Goal: Information Seeking & Learning: Find specific fact

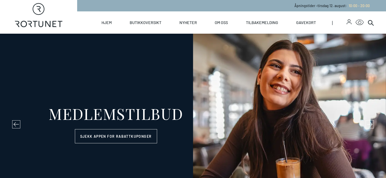
select select "NO"
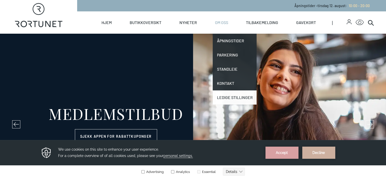
click at [242, 93] on link "Ledige stillinger" at bounding box center [235, 98] width 44 height 14
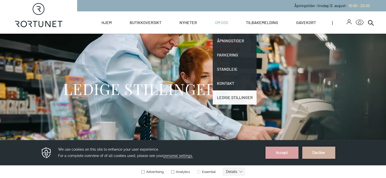
click at [242, 99] on link "Ledige stillinger" at bounding box center [235, 98] width 44 height 14
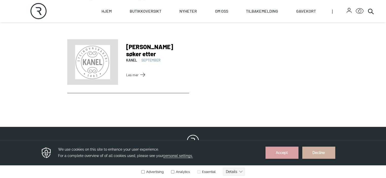
scroll to position [173, 0]
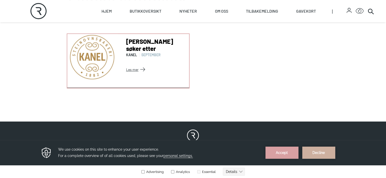
click at [126, 74] on link "Les mer" at bounding box center [156, 69] width 61 height 8
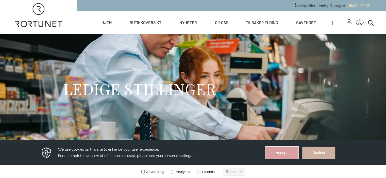
click at [281, 157] on button "Accept" at bounding box center [281, 153] width 33 height 12
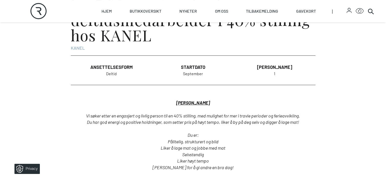
scroll to position [253, 0]
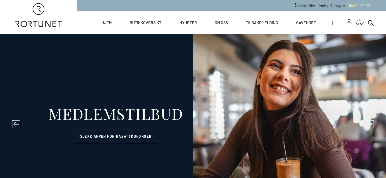
select select "NO"
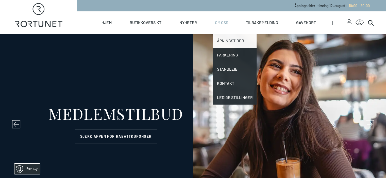
click at [239, 40] on link "Åpningstider" at bounding box center [235, 41] width 44 height 14
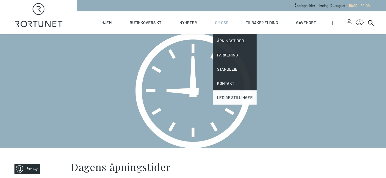
click at [248, 94] on link "Ledige stillinger" at bounding box center [235, 98] width 44 height 14
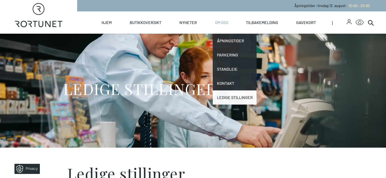
click at [252, 99] on link "Ledige stillinger" at bounding box center [235, 98] width 44 height 14
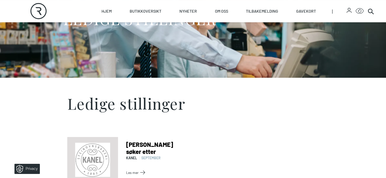
scroll to position [90, 0]
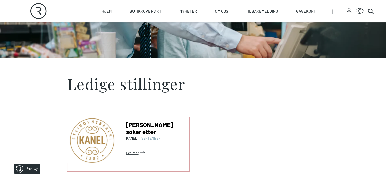
click at [126, 157] on link "Les mer" at bounding box center [156, 153] width 61 height 8
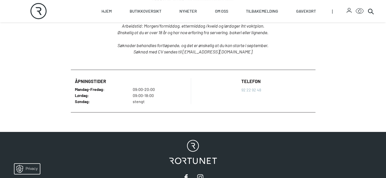
scroll to position [335, 0]
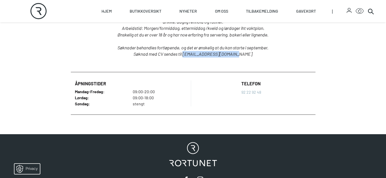
drag, startPoint x: 244, startPoint y: 78, endPoint x: 194, endPoint y: 79, distance: 50.0
click at [194, 58] on p "Søknad med CV sendes til [EMAIL_ADDRESS][DOMAIN_NAME]" at bounding box center [193, 54] width 236 height 7
copy em "[EMAIL_ADDRESS][DOMAIN_NAME]"
